Goal: Check status

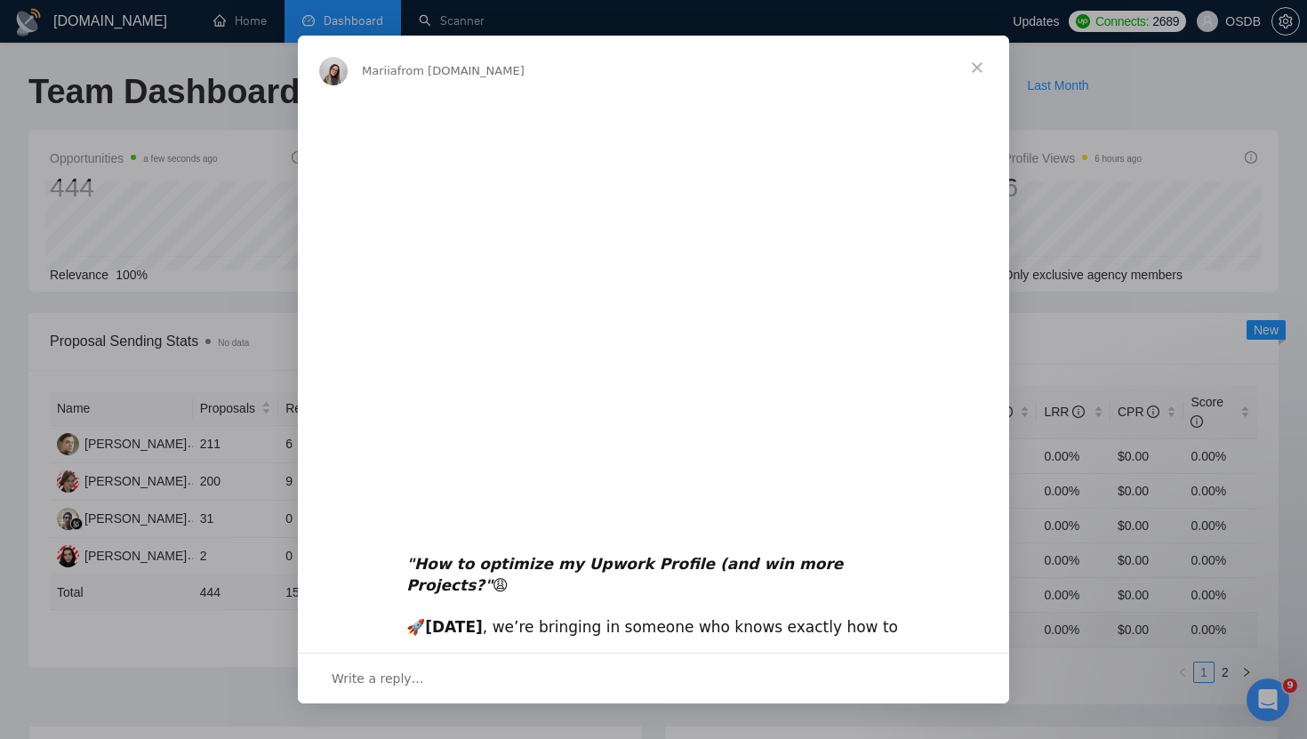
click at [985, 67] on span "Close" at bounding box center [977, 68] width 64 height 64
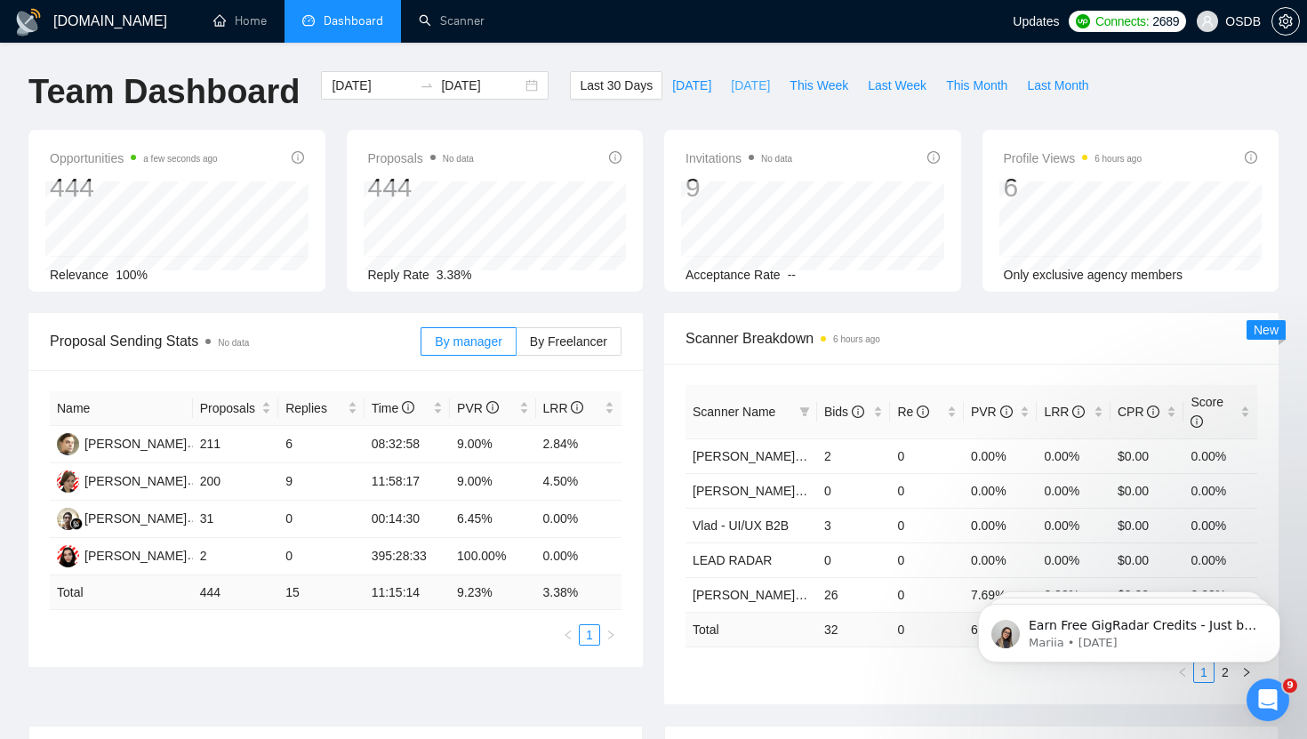
click at [753, 78] on span "[DATE]" at bounding box center [750, 86] width 39 height 20
type input "[DATE]"
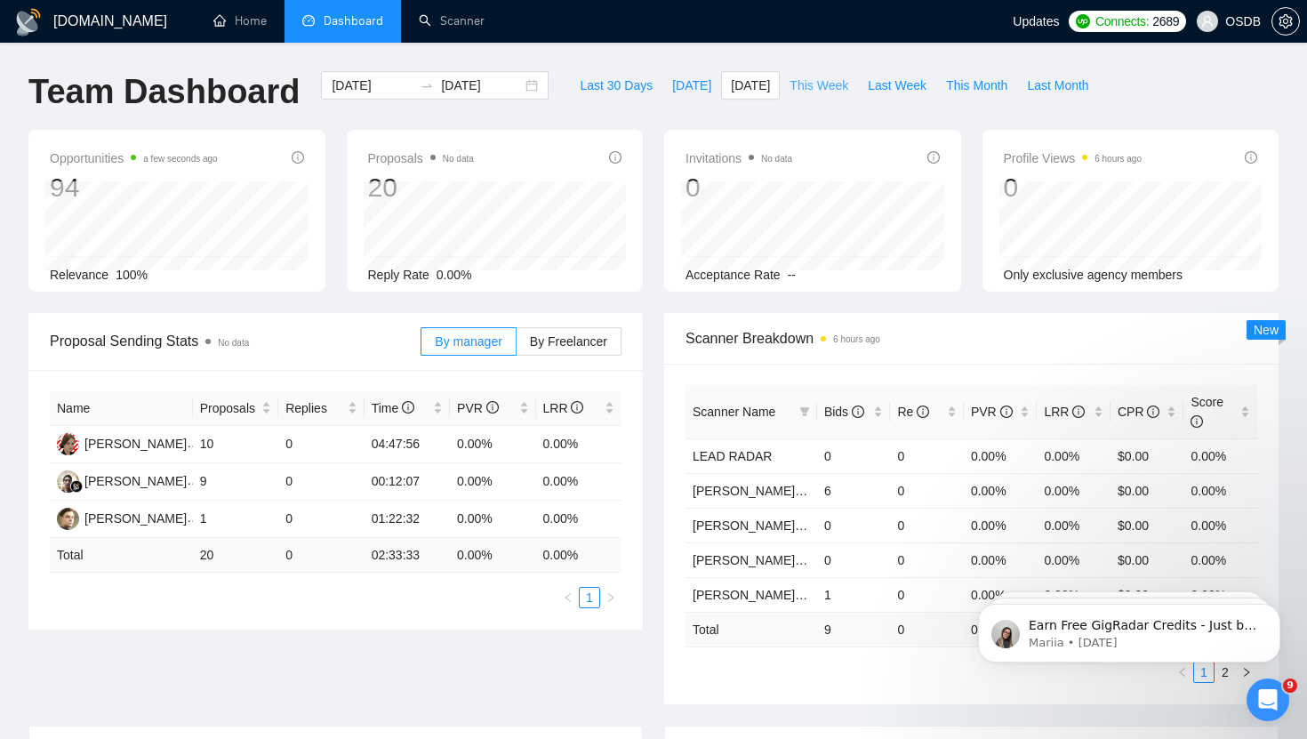
click at [836, 92] on span "This Week" at bounding box center [819, 86] width 59 height 20
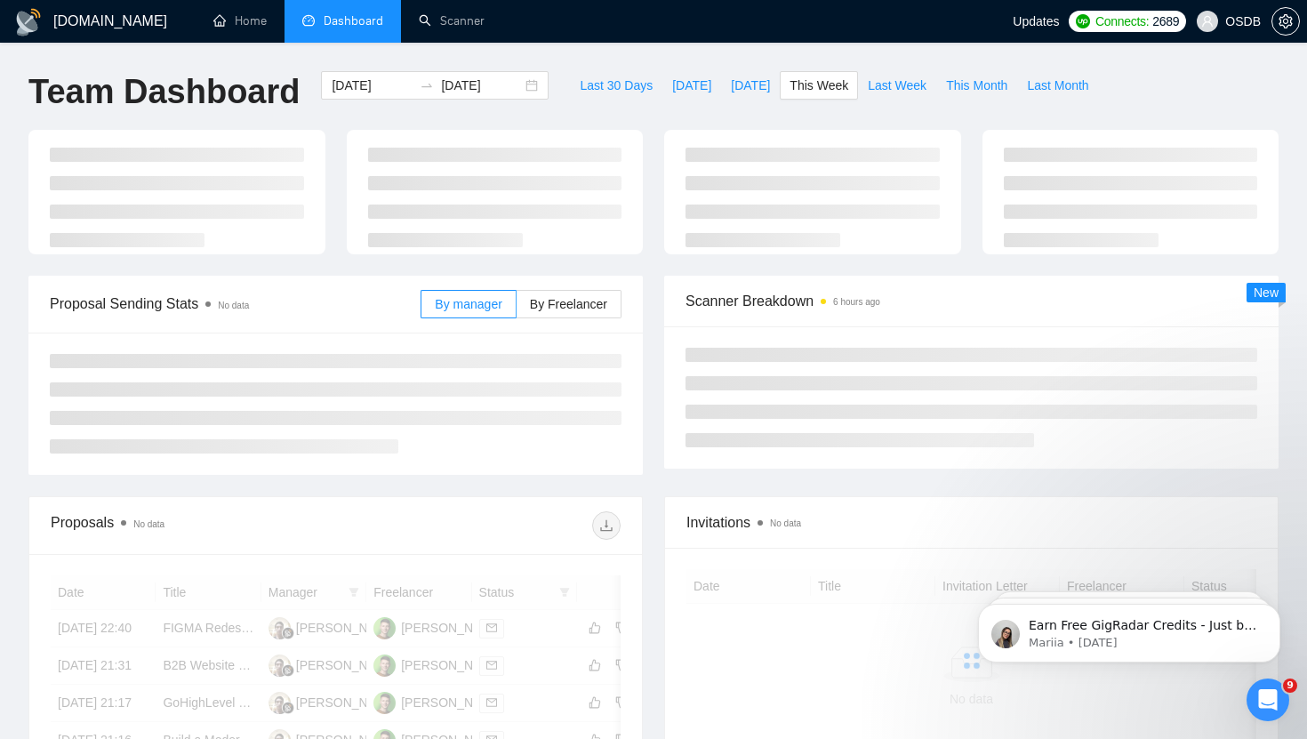
type input "[DATE]"
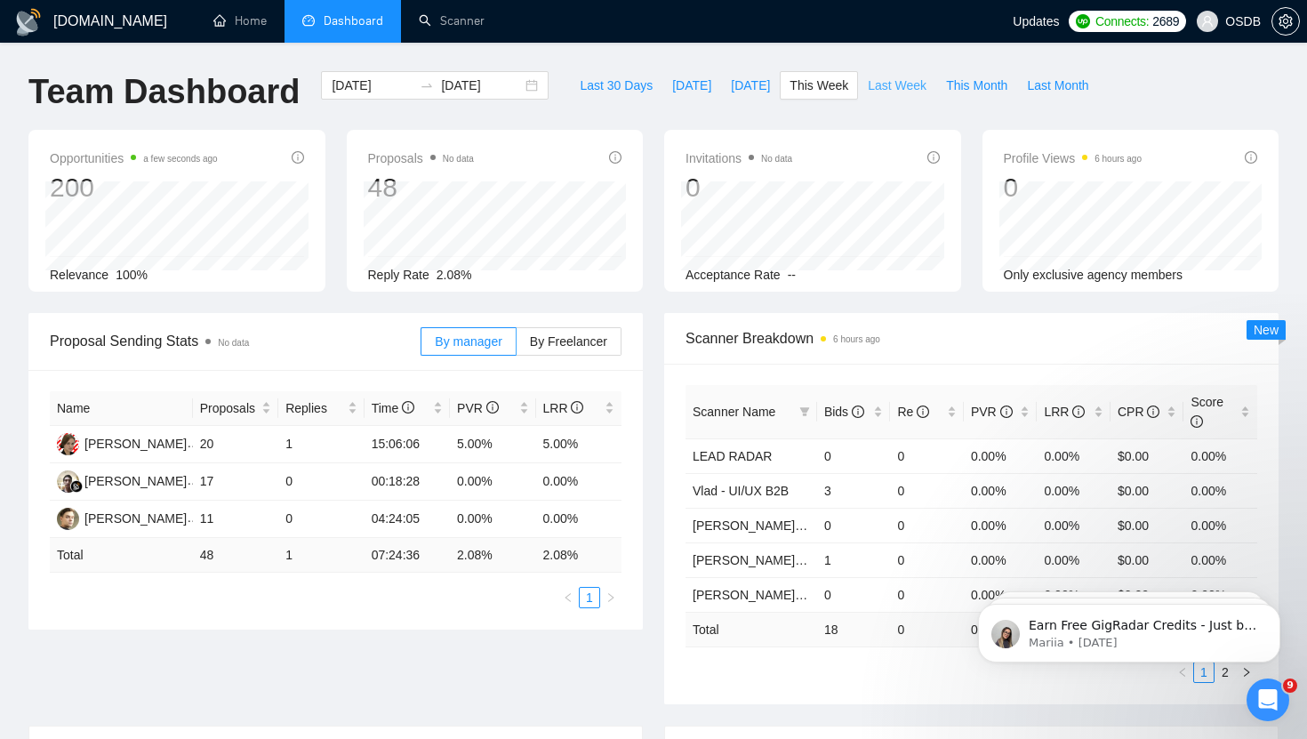
click at [887, 76] on span "Last Week" at bounding box center [897, 86] width 59 height 20
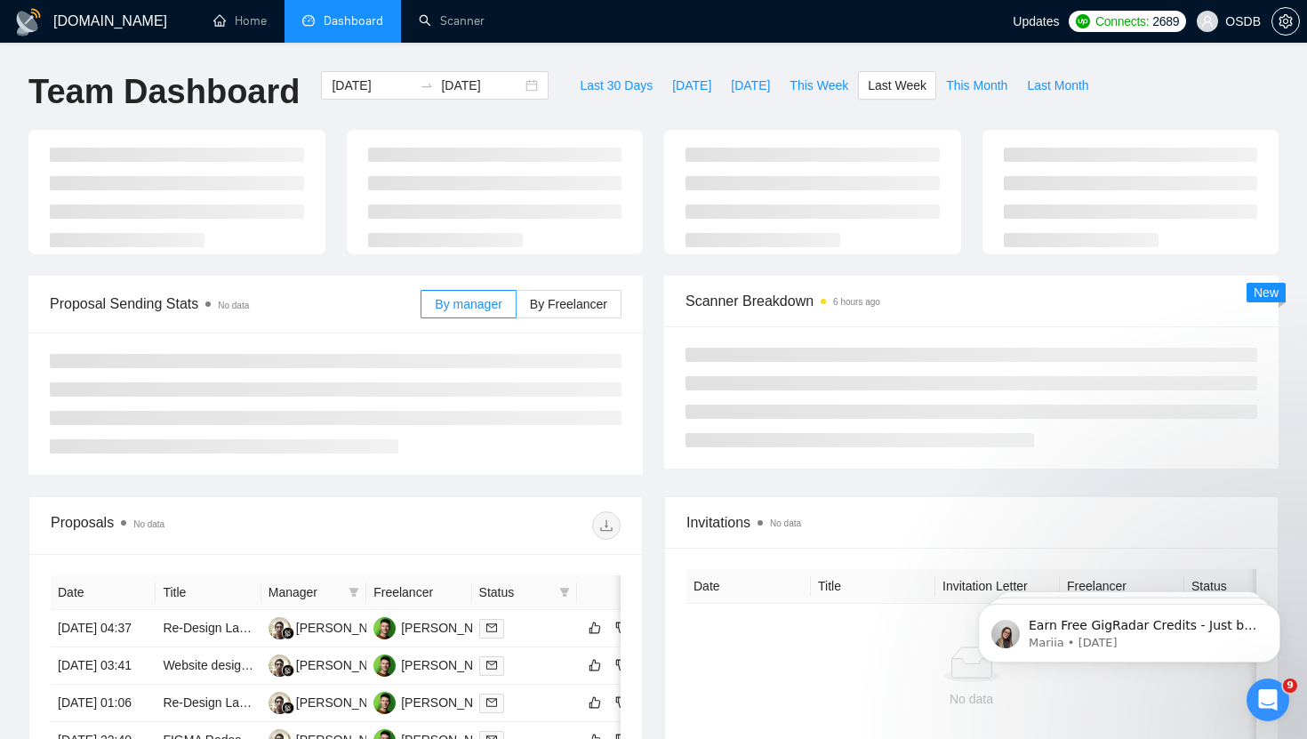
type input "[DATE]"
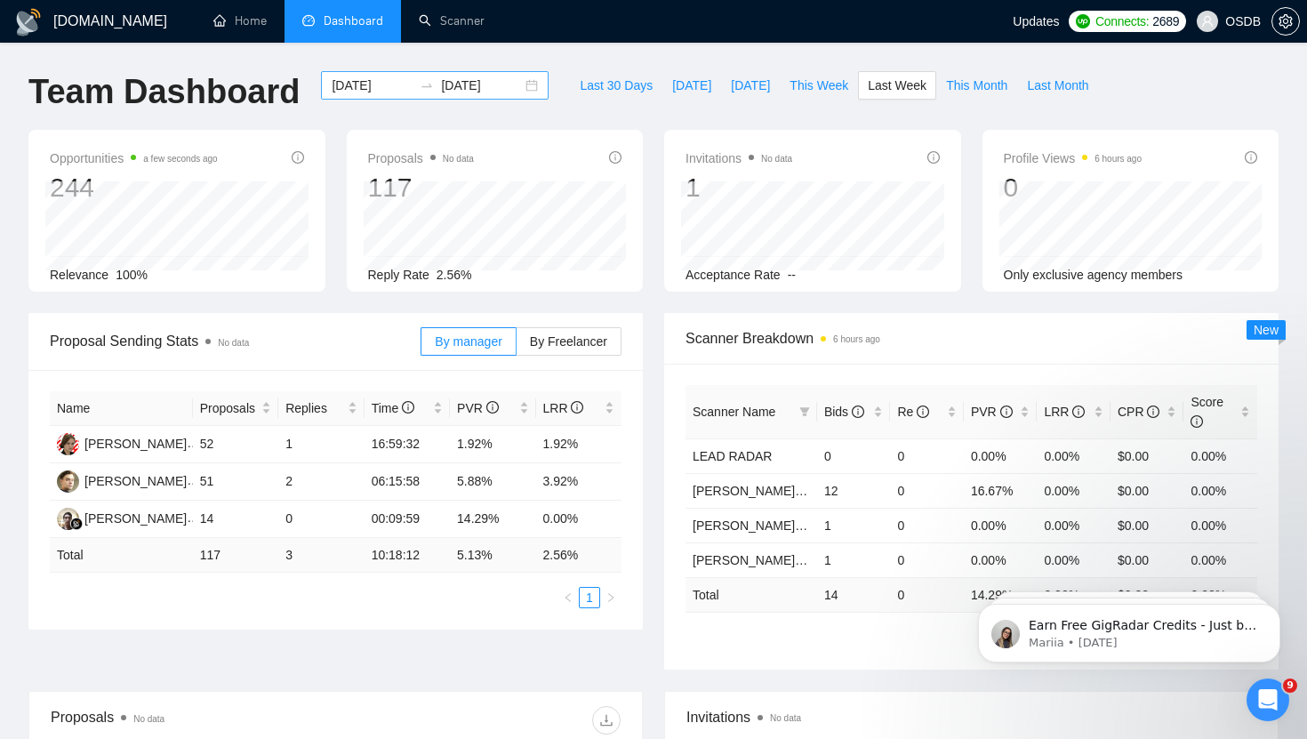
click at [517, 83] on div "[DATE] [DATE]" at bounding box center [435, 85] width 228 height 28
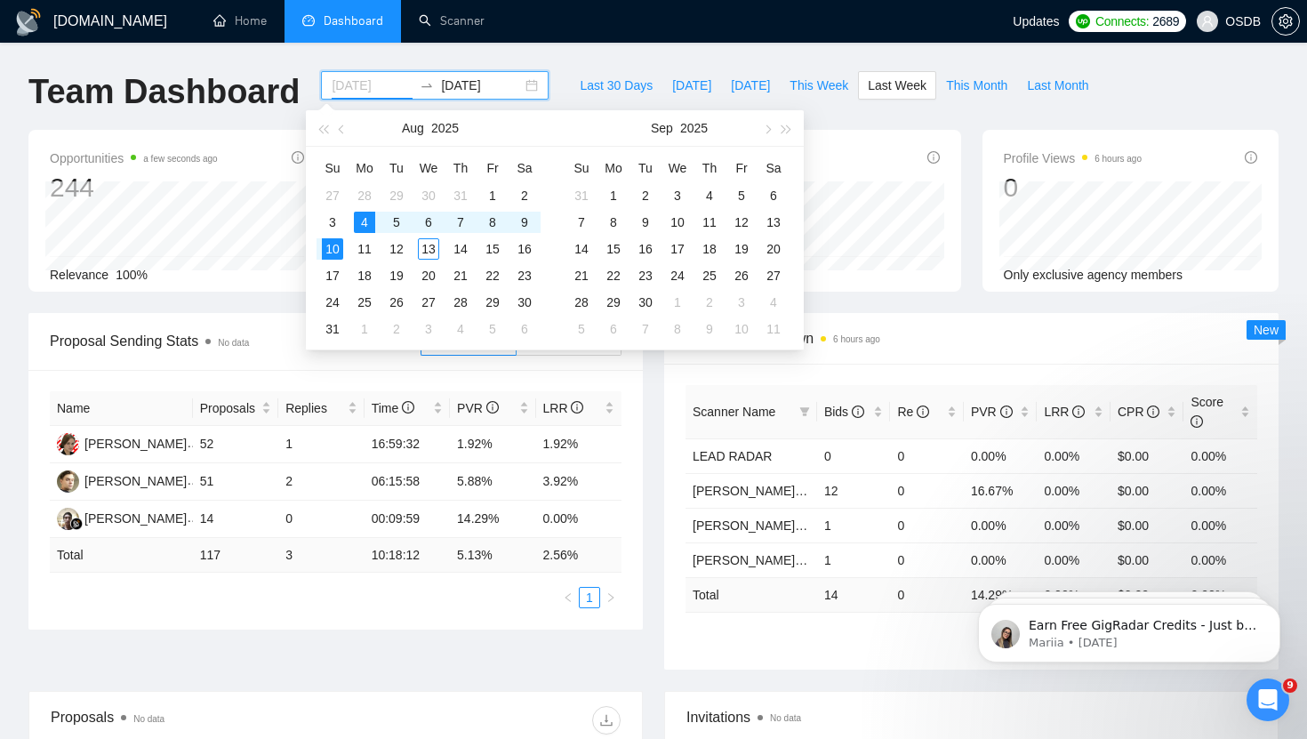
type input "[DATE]"
click at [366, 226] on div "4" at bounding box center [364, 222] width 21 height 21
type input "[DATE]"
click at [425, 247] on div "13" at bounding box center [428, 248] width 21 height 21
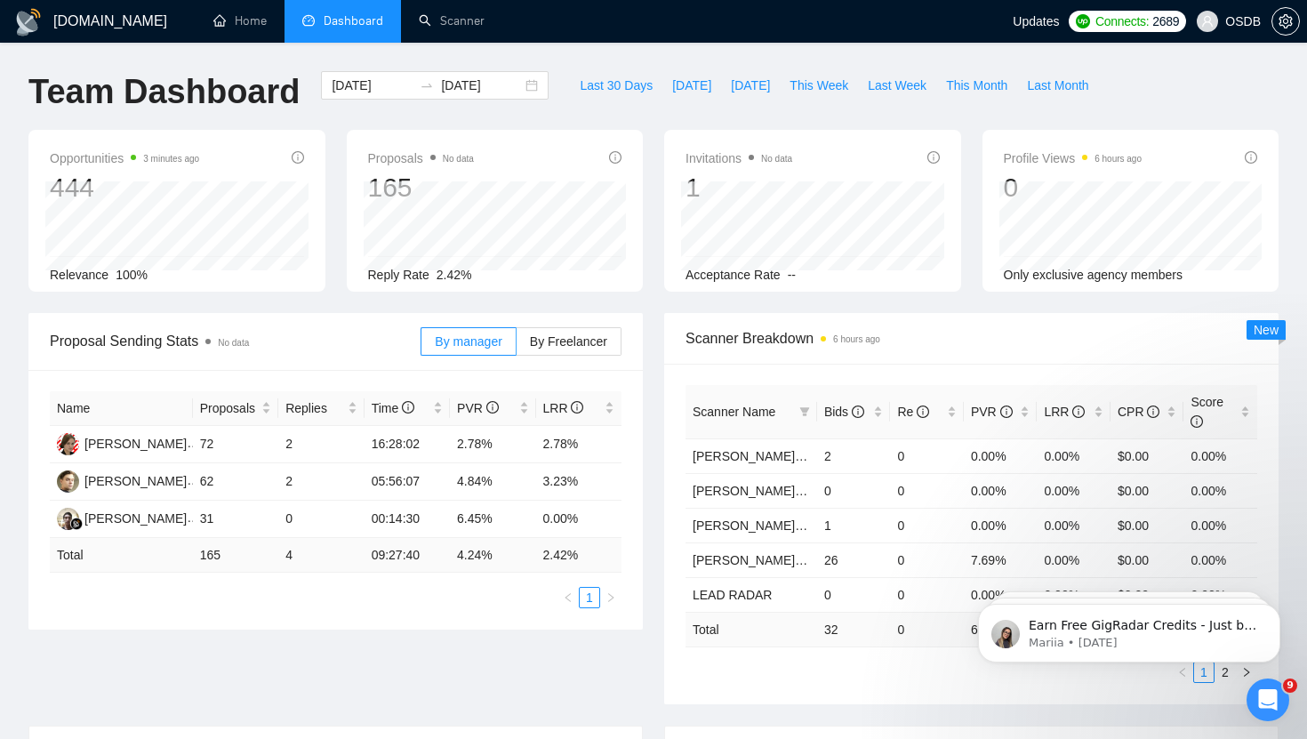
click at [934, 117] on div "Last 30 Days [DATE] [DATE] This Week Last Week This Month Last Month" at bounding box center [834, 100] width 550 height 59
